Goal: Find contact information: Obtain details needed to contact an individual or organization

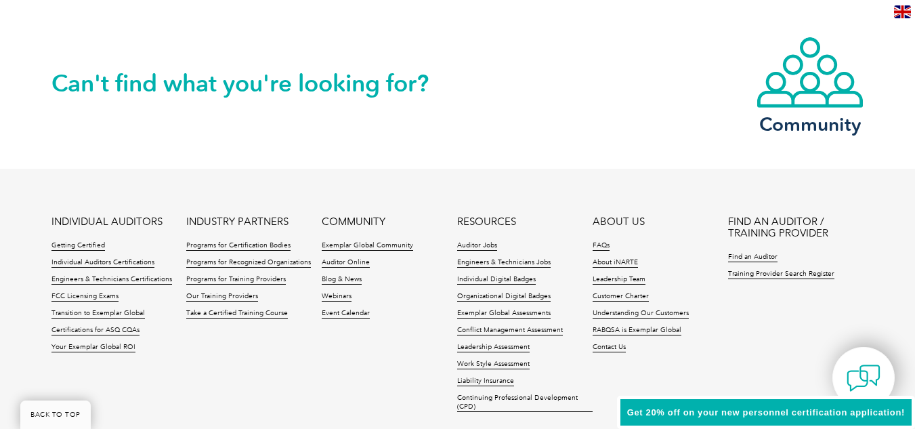
scroll to position [3283, 0]
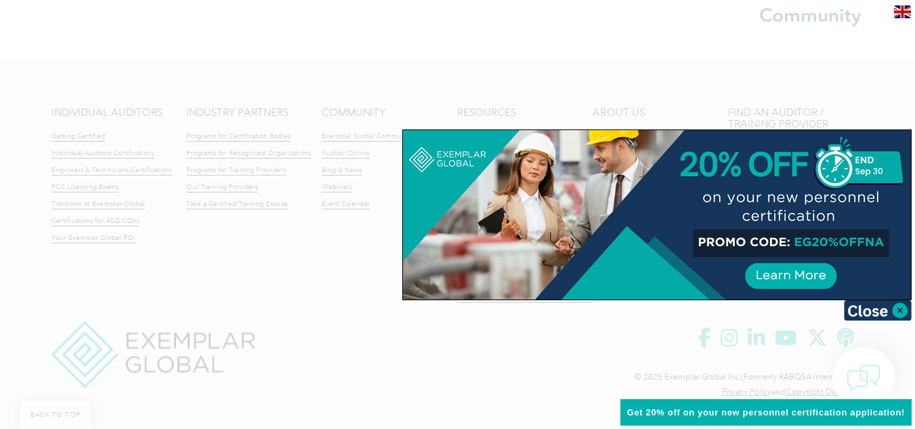
click at [375, 287] on div at bounding box center [457, 214] width 915 height 429
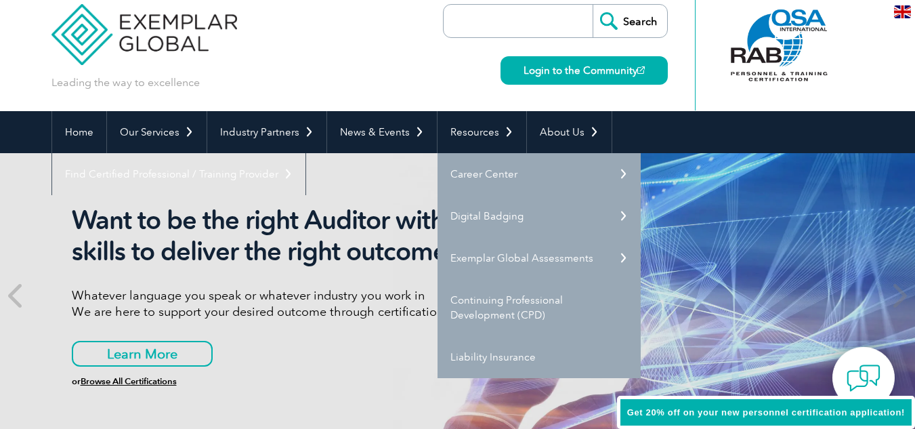
scroll to position [0, 0]
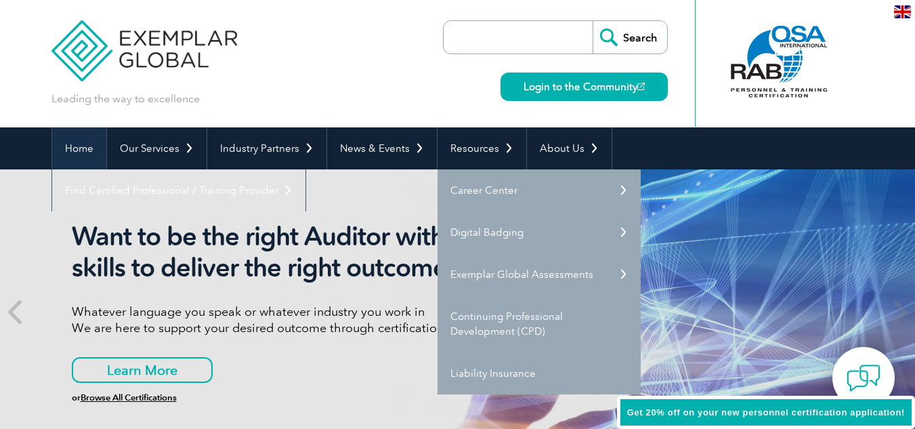
click at [81, 146] on link "Home" at bounding box center [79, 148] width 54 height 42
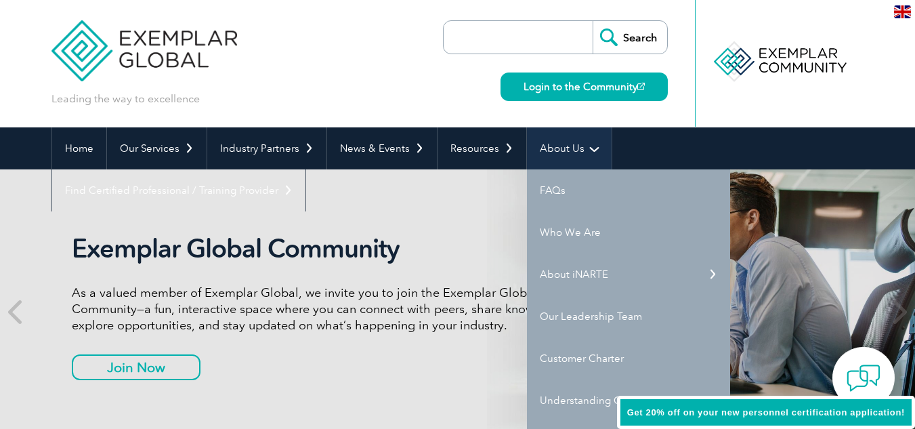
click at [553, 148] on link "About Us" at bounding box center [569, 148] width 85 height 42
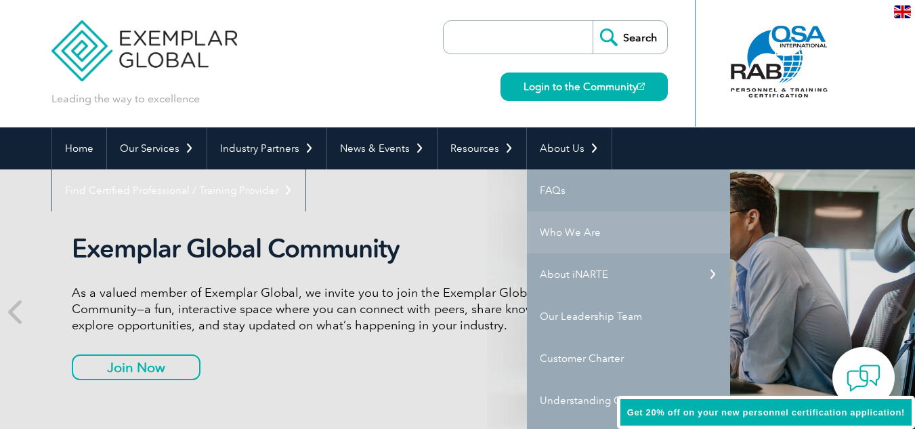
click at [549, 228] on link "Who We Are" at bounding box center [628, 232] width 203 height 42
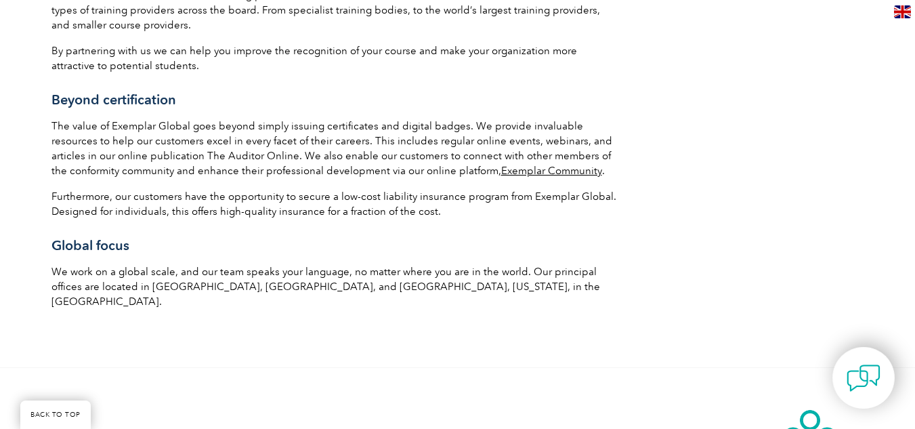
scroll to position [2570, 0]
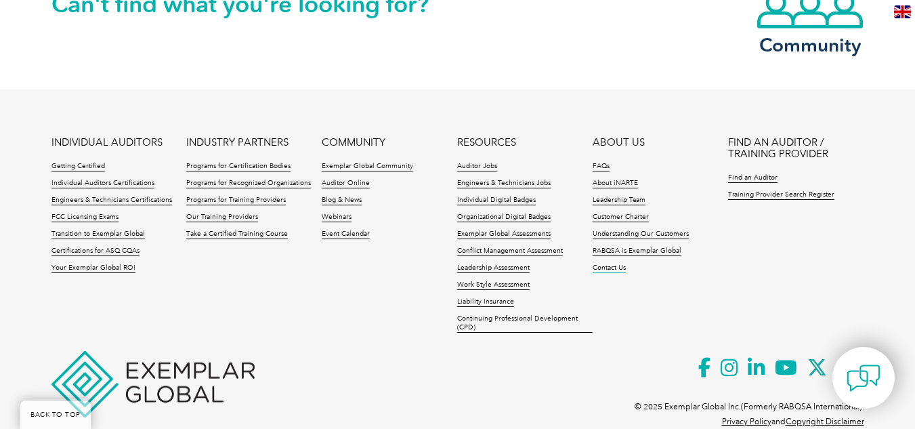
click at [617, 264] on link "Contact Us" at bounding box center [609, 268] width 33 height 9
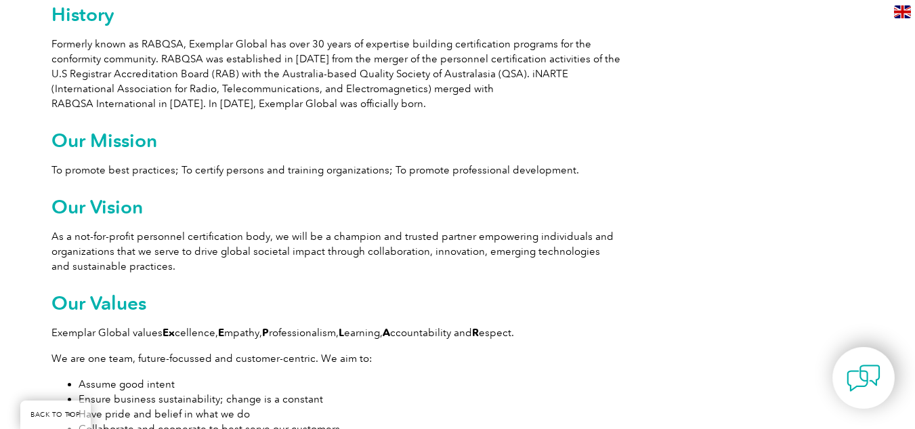
scroll to position [1174, 0]
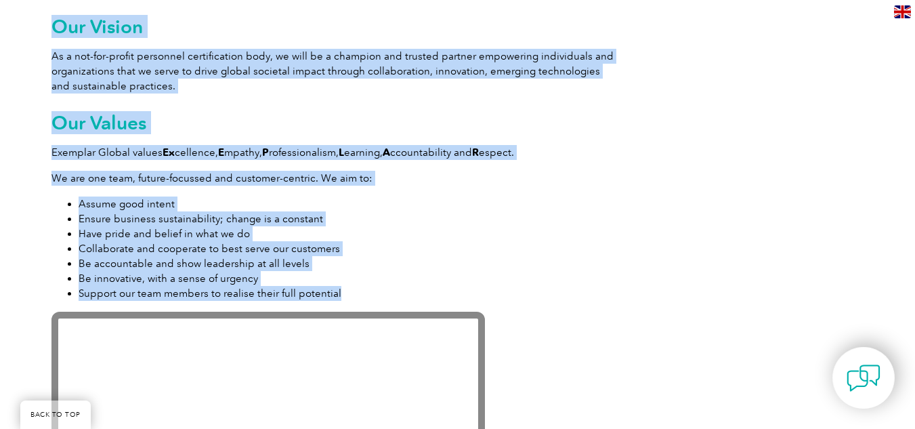
drag, startPoint x: 348, startPoint y: 291, endPoint x: 43, endPoint y: 163, distance: 330.4
click at [43, 163] on div "Exemplar Global is proudly part of the ASQ family. Leading the way to excellenc…" at bounding box center [457, 218] width 915 height 2186
click at [495, 226] on li "Have pride and belief in what we do" at bounding box center [350, 233] width 542 height 15
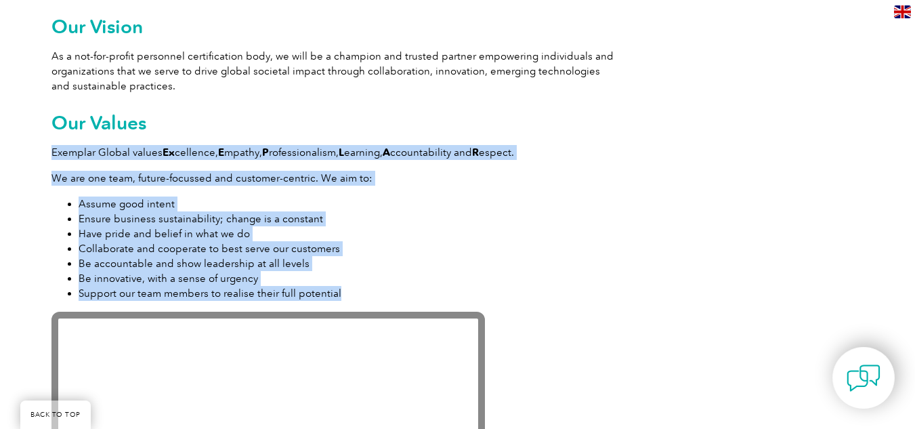
drag, startPoint x: 352, startPoint y: 294, endPoint x: 51, endPoint y: 152, distance: 331.8
click at [51, 152] on div "Exemplar Global is proudly part of the ASQ family. Leading the way to excellenc…" at bounding box center [335, 215] width 569 height 2098
copy div "Exemplar Global values Ex cellence, E mpathy, P rofessionalism, L earning, A cc…"
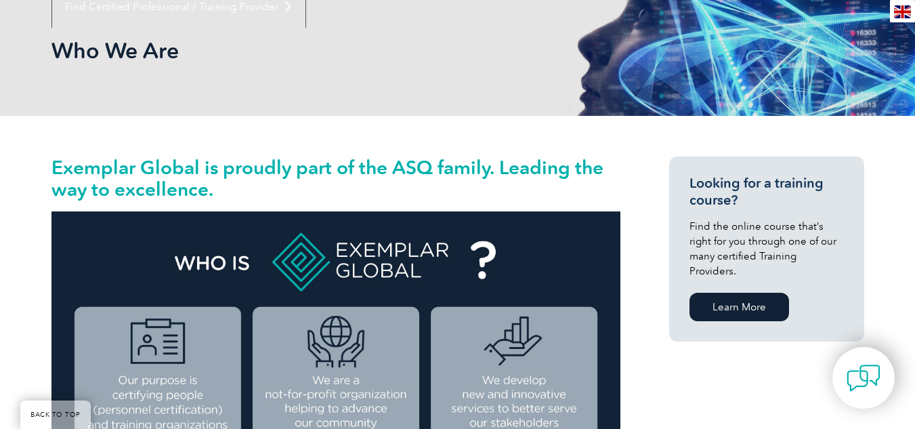
scroll to position [271, 0]
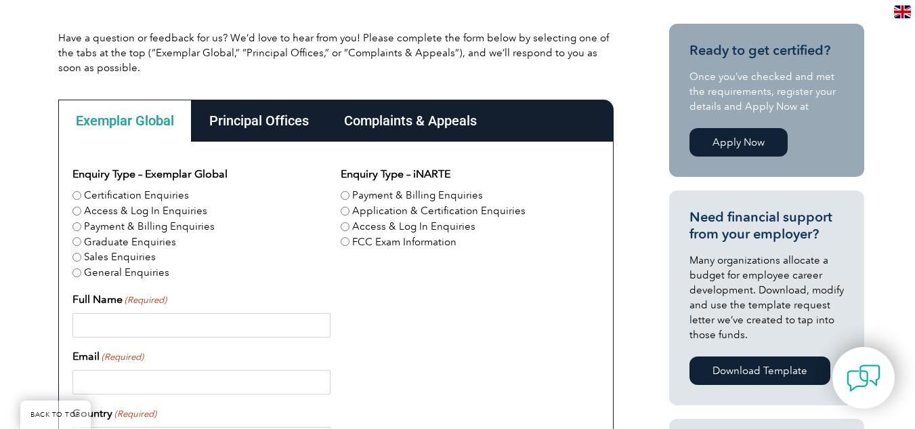
scroll to position [361, 0]
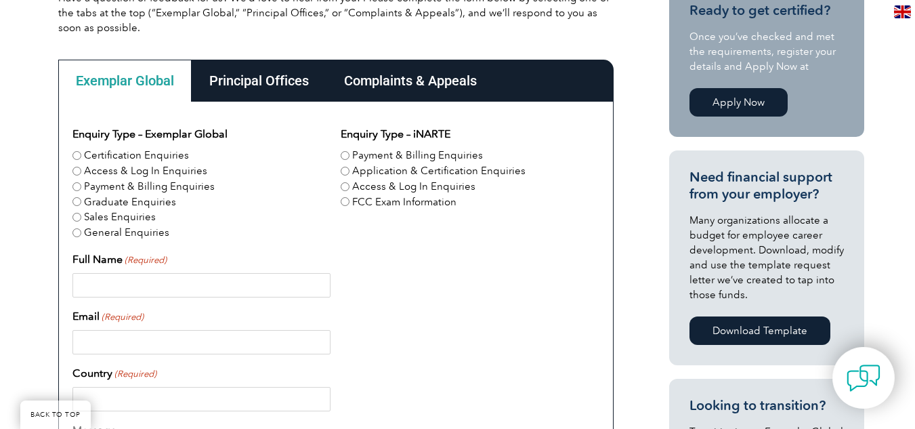
click at [280, 75] on div "Principal Offices" at bounding box center [259, 81] width 135 height 42
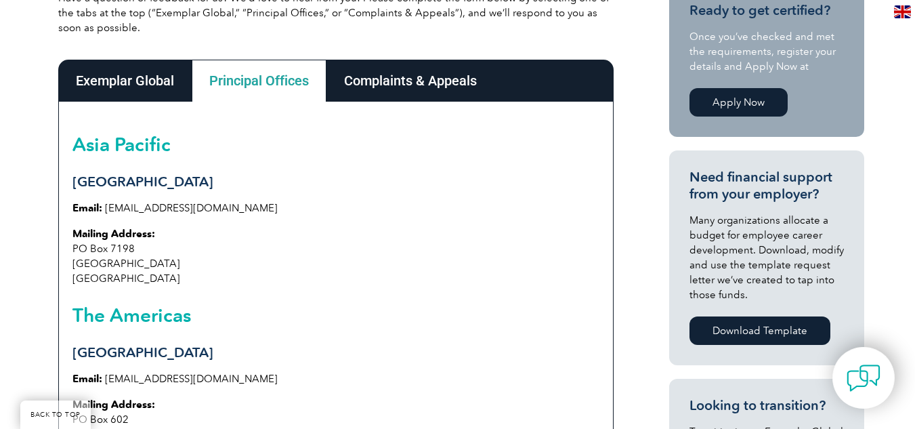
click at [108, 89] on div "Exemplar Global" at bounding box center [124, 81] width 133 height 42
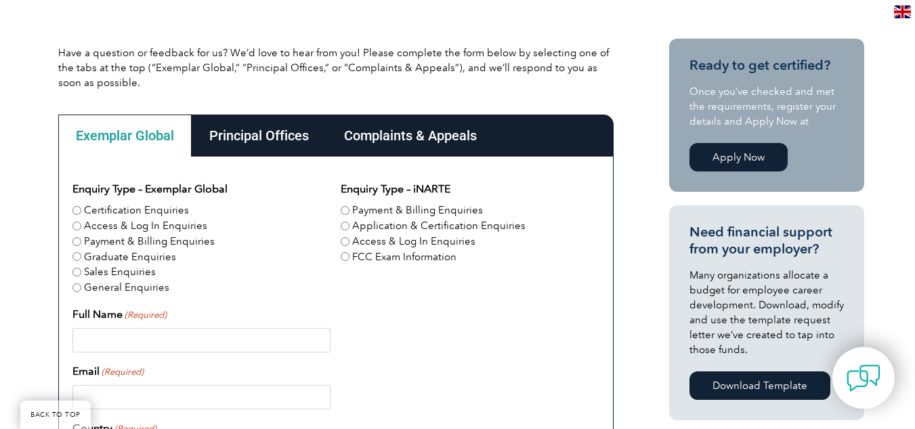
scroll to position [0, 0]
